Goal: Find specific fact: Find contact information

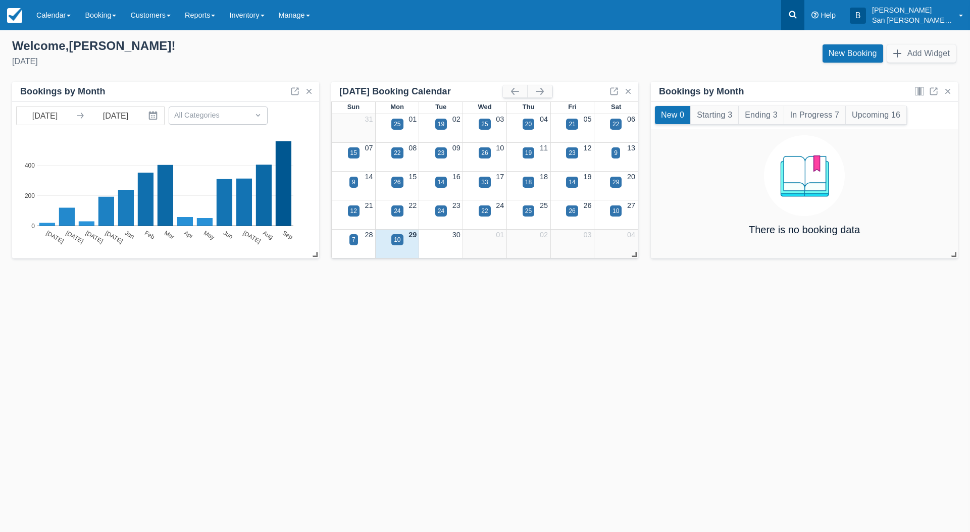
click at [797, 19] on icon at bounding box center [792, 15] width 10 height 10
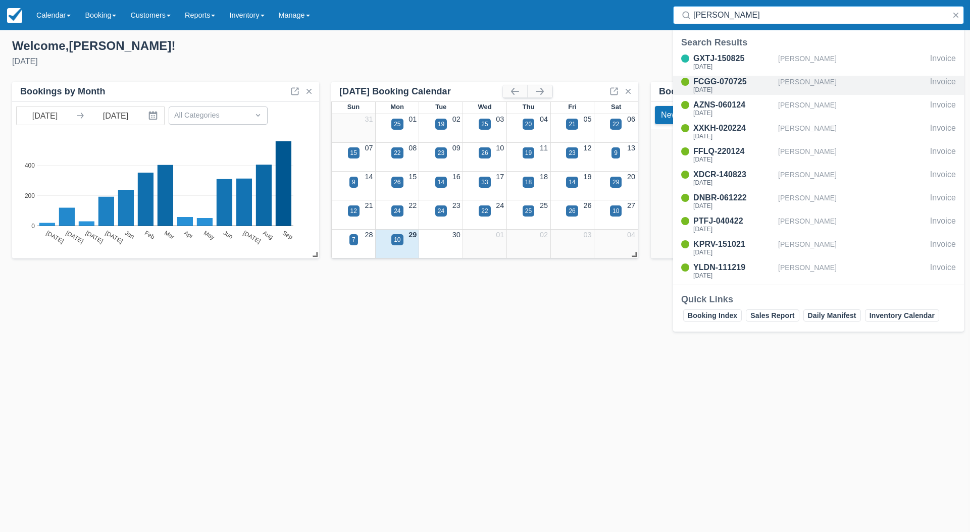
type input "[PERSON_NAME]"
click at [731, 91] on div "[DATE]" at bounding box center [733, 90] width 81 height 6
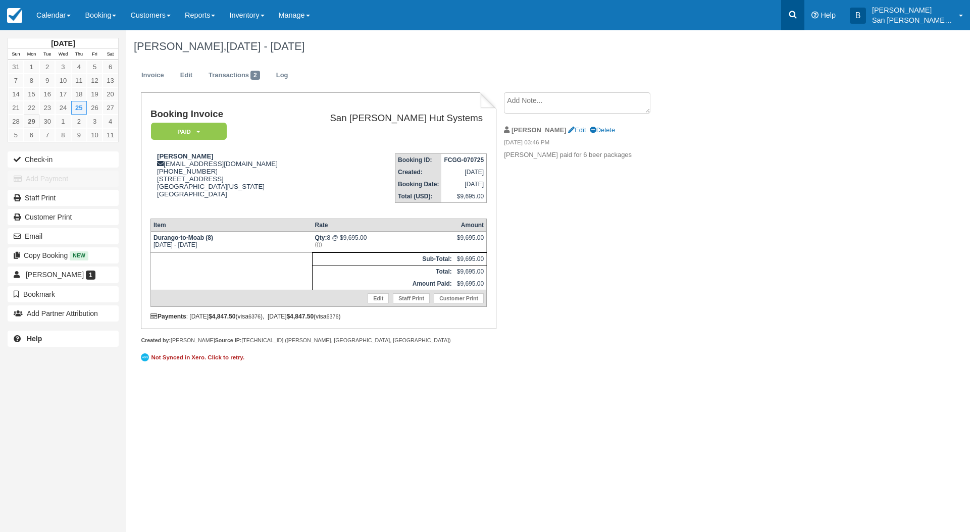
click at [797, 11] on icon at bounding box center [792, 15] width 10 height 10
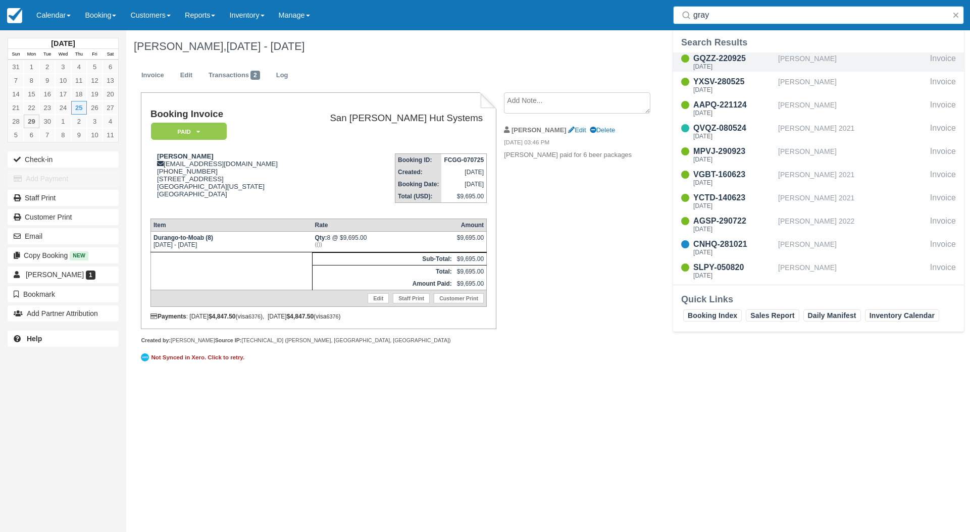
type input "gray"
click at [716, 64] on div "[DATE]" at bounding box center [733, 67] width 81 height 6
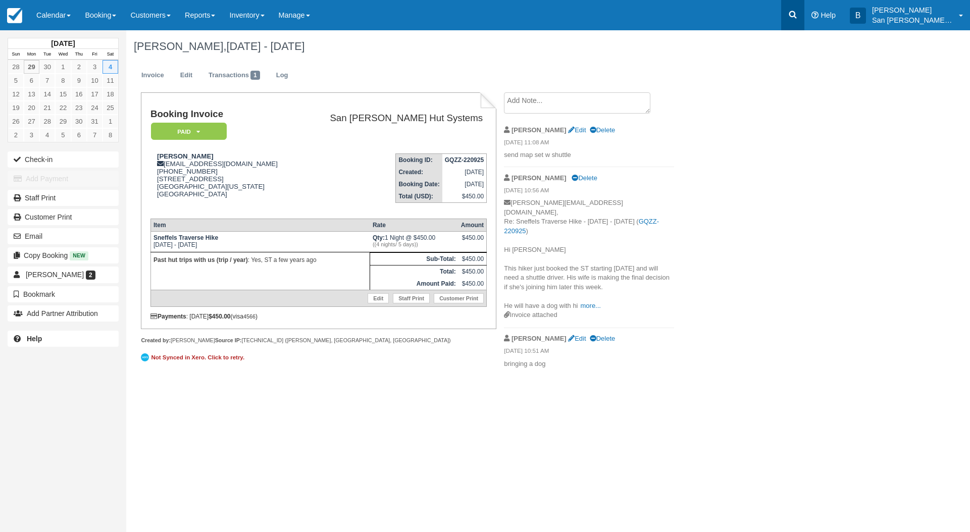
click at [799, 10] on link at bounding box center [792, 15] width 23 height 30
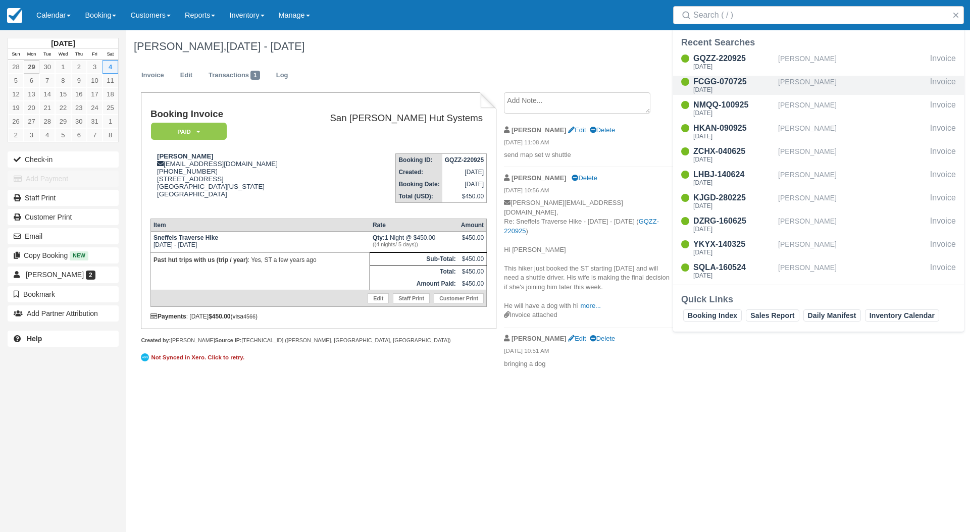
click at [794, 85] on div "[PERSON_NAME]" at bounding box center [852, 85] width 148 height 19
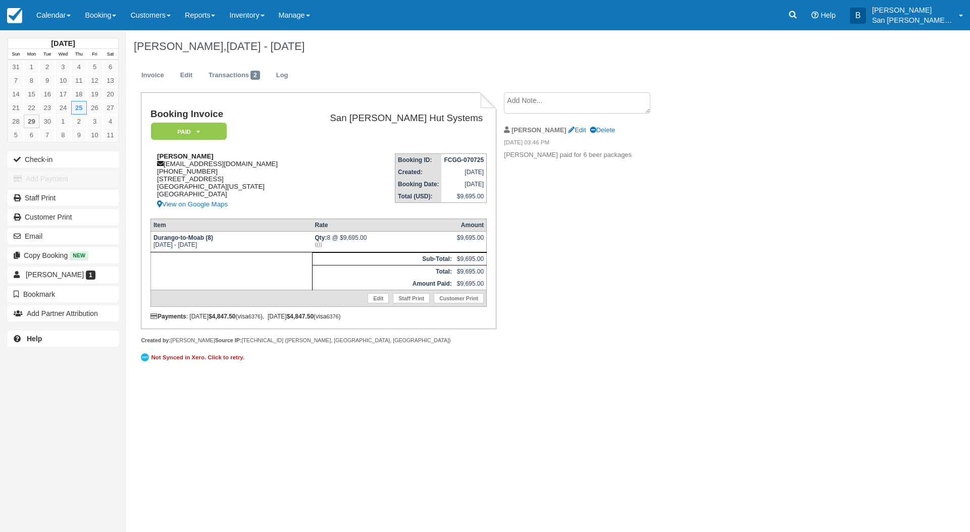
drag, startPoint x: 165, startPoint y: 172, endPoint x: 213, endPoint y: 171, distance: 49.0
click at [213, 171] on div "Carey Janecka careyjanecka@gmail.com 1 (254) 722-2151 1124 Modoc Way South Lake…" at bounding box center [224, 181] width 148 height 58
copy div "254) 722-2151"
